Goal: Find specific page/section: Find specific page/section

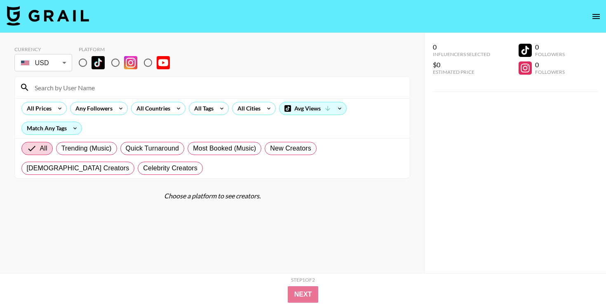
click at [73, 87] on input at bounding box center [217, 87] width 375 height 13
click at [114, 62] on input "radio" at bounding box center [115, 62] width 17 height 17
radio input "true"
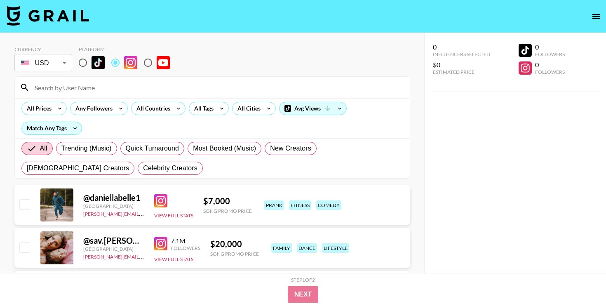
click at [114, 83] on input at bounding box center [217, 87] width 375 height 13
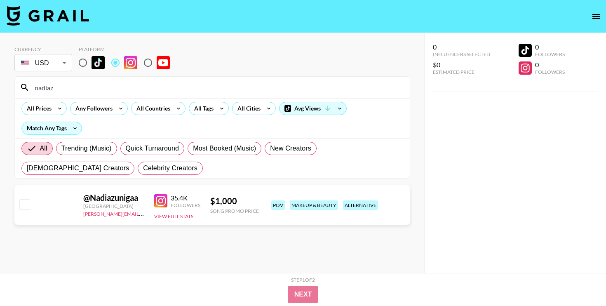
type input "nadiaz"
click at [80, 62] on input "radio" at bounding box center [82, 62] width 17 height 17
radio input "true"
